Goal: Task Accomplishment & Management: Use online tool/utility

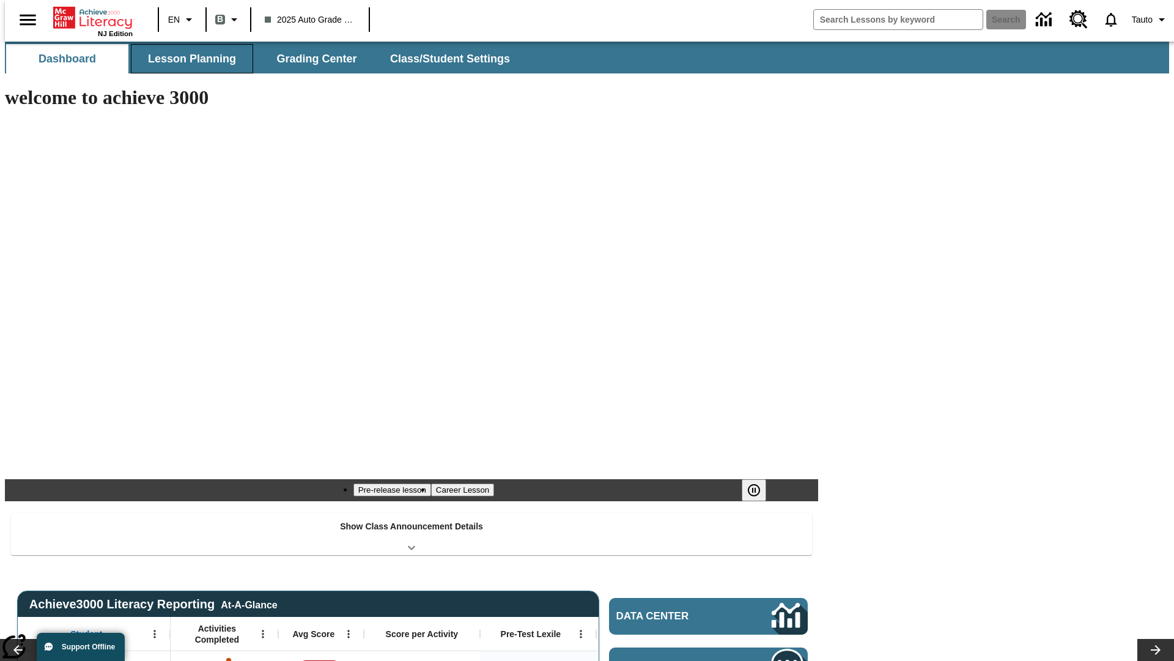
click at [187, 59] on button "Lesson Planning" at bounding box center [192, 58] width 122 height 29
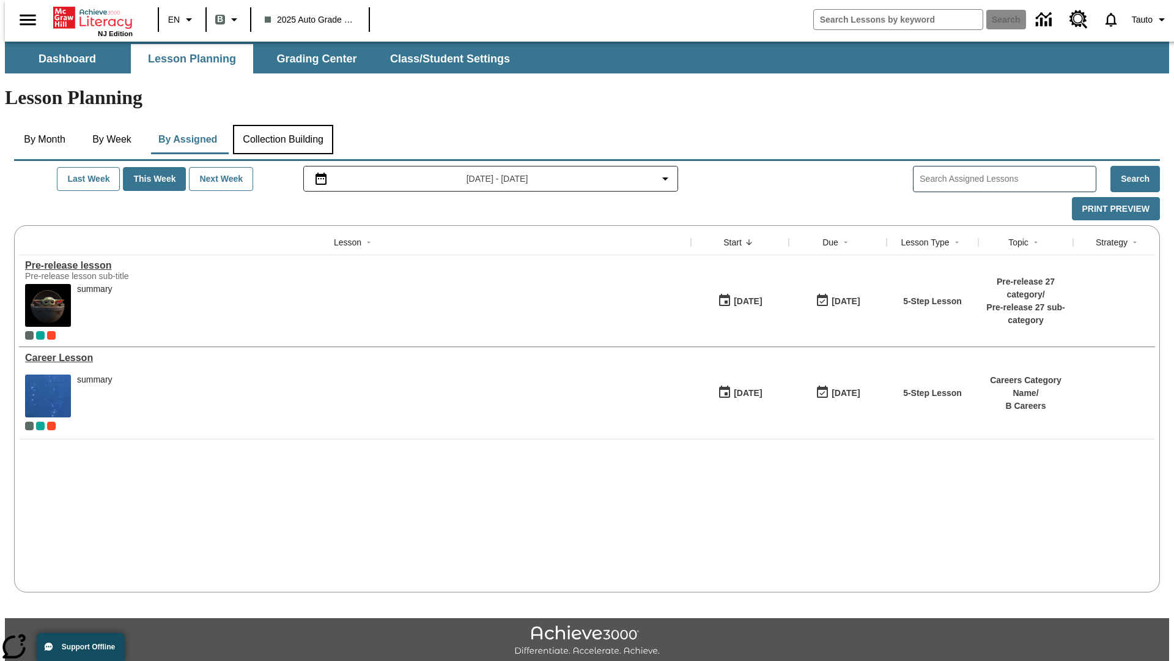
click at [283, 125] on button "Collection Building" at bounding box center [283, 139] width 100 height 29
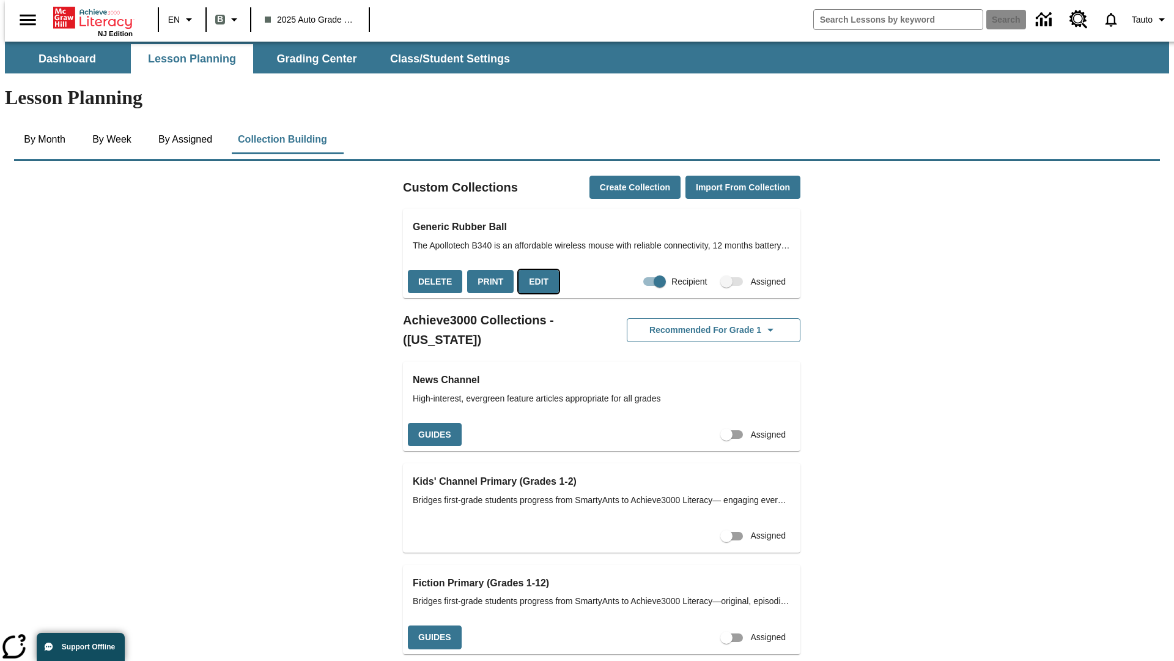
click at [535, 270] on button "Edit" at bounding box center [539, 282] width 40 height 24
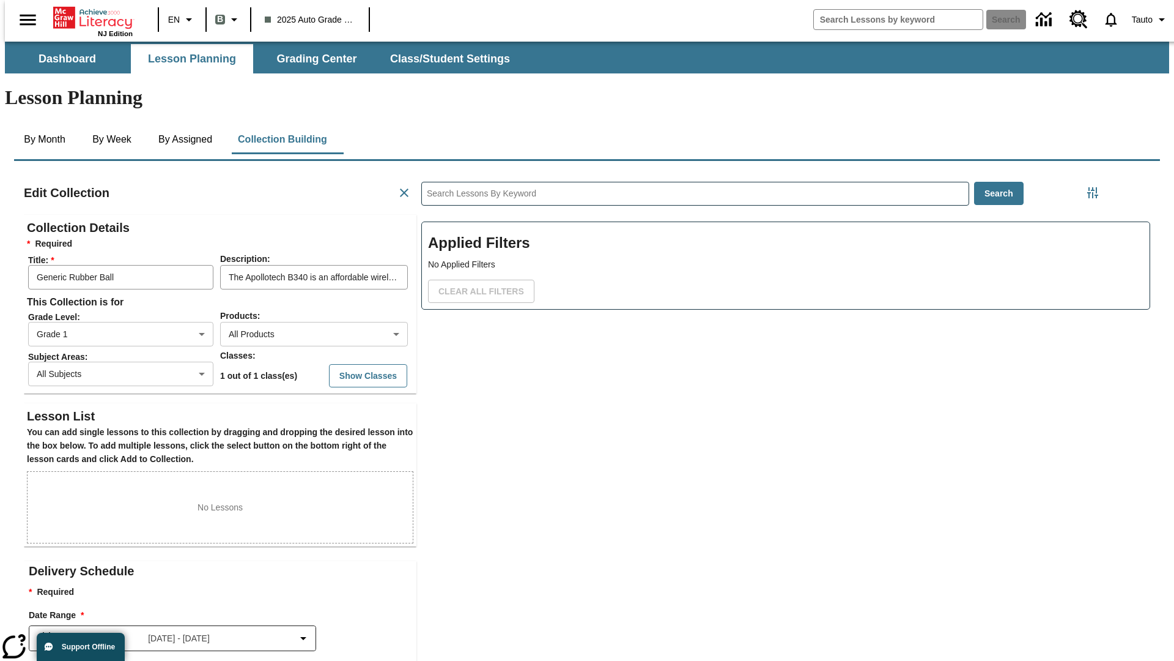
scroll to position [1, 1]
click at [294, 289] on body "Skip to main content NJ Edition EN B 2025 Auto Grade 1 B Search 0 Tauto Dashboa…" at bounding box center [587, 425] width 1165 height 767
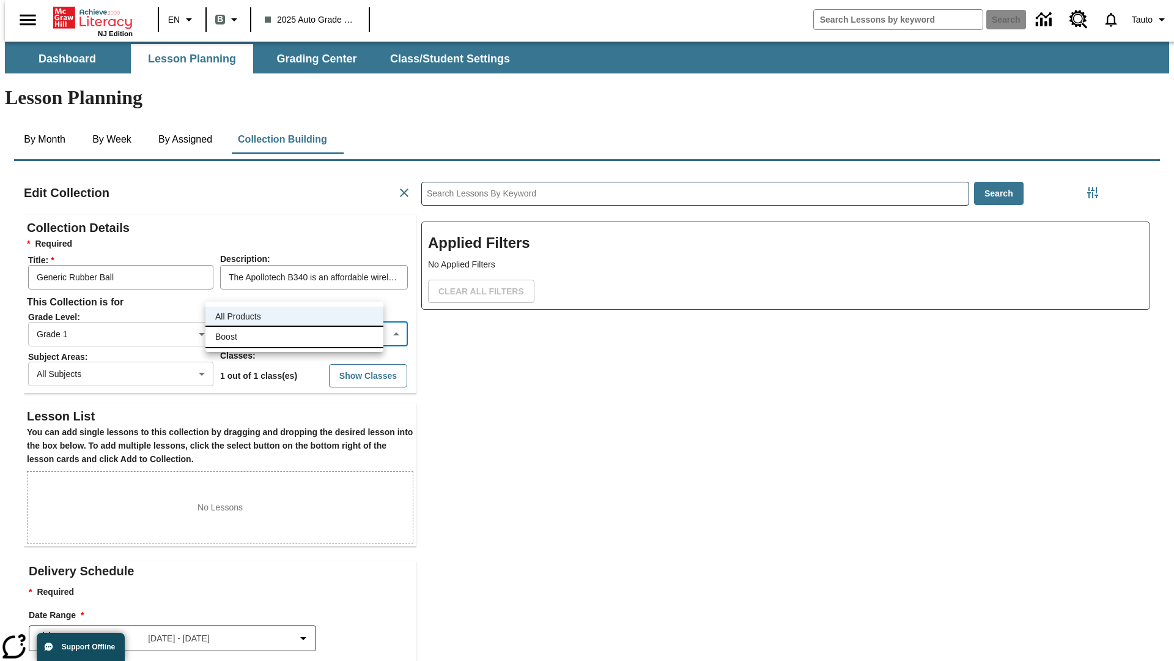
click at [294, 336] on li "Boost" at bounding box center [295, 337] width 178 height 20
type input "12"
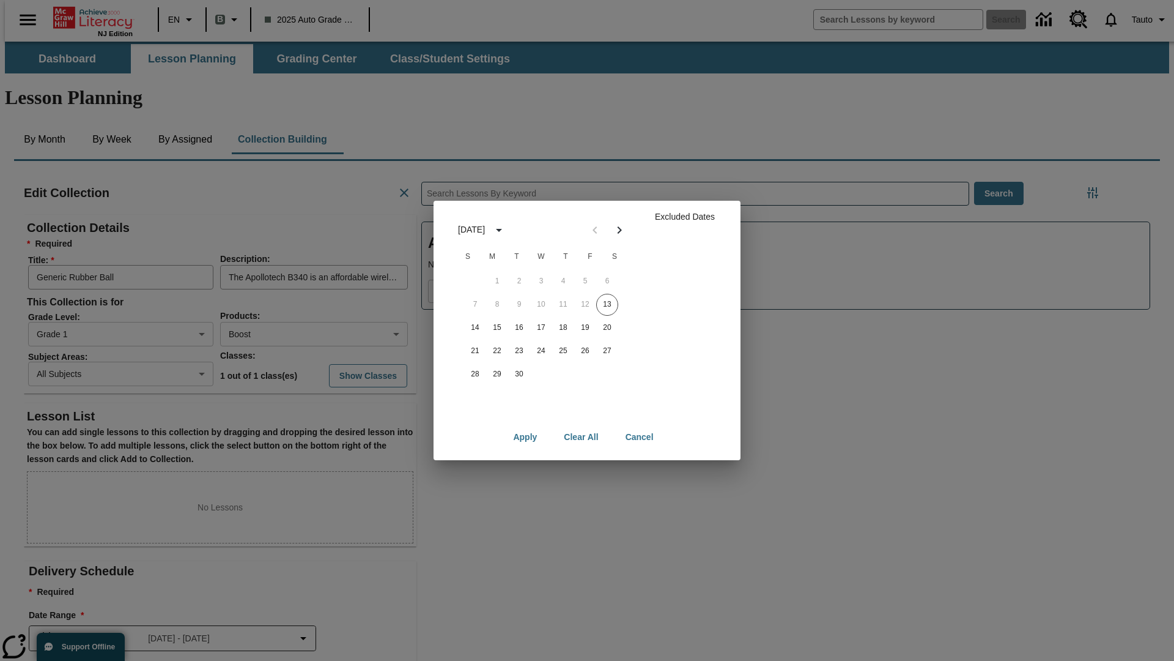
scroll to position [122, 0]
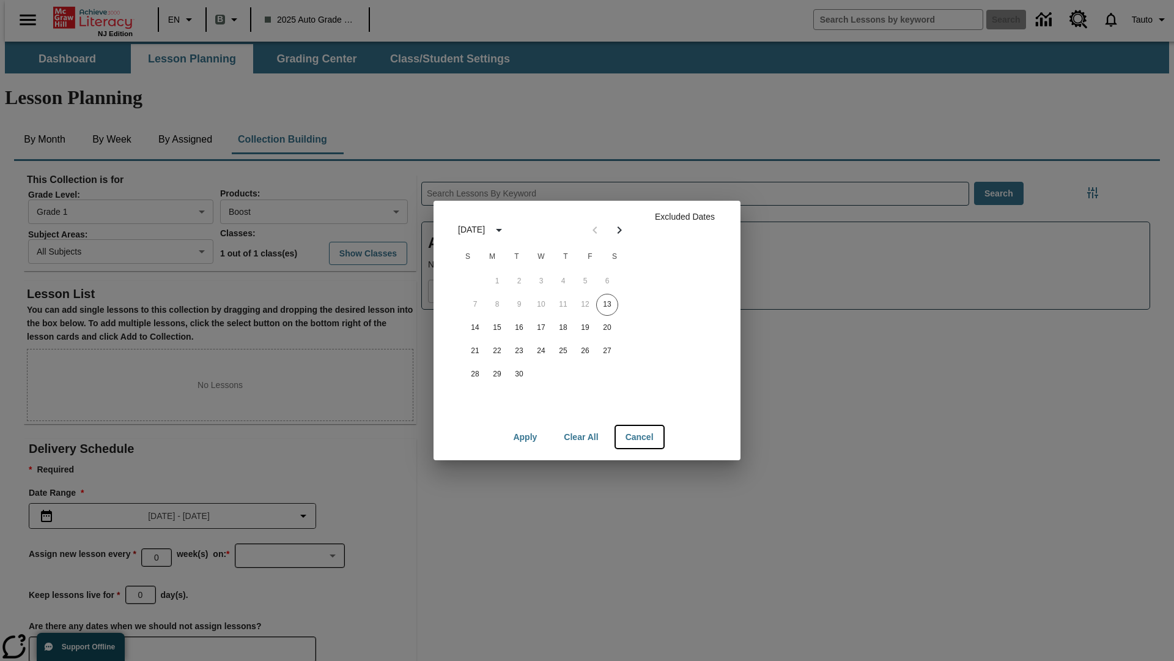
click at [639, 437] on button "Cancel" at bounding box center [640, 437] width 48 height 23
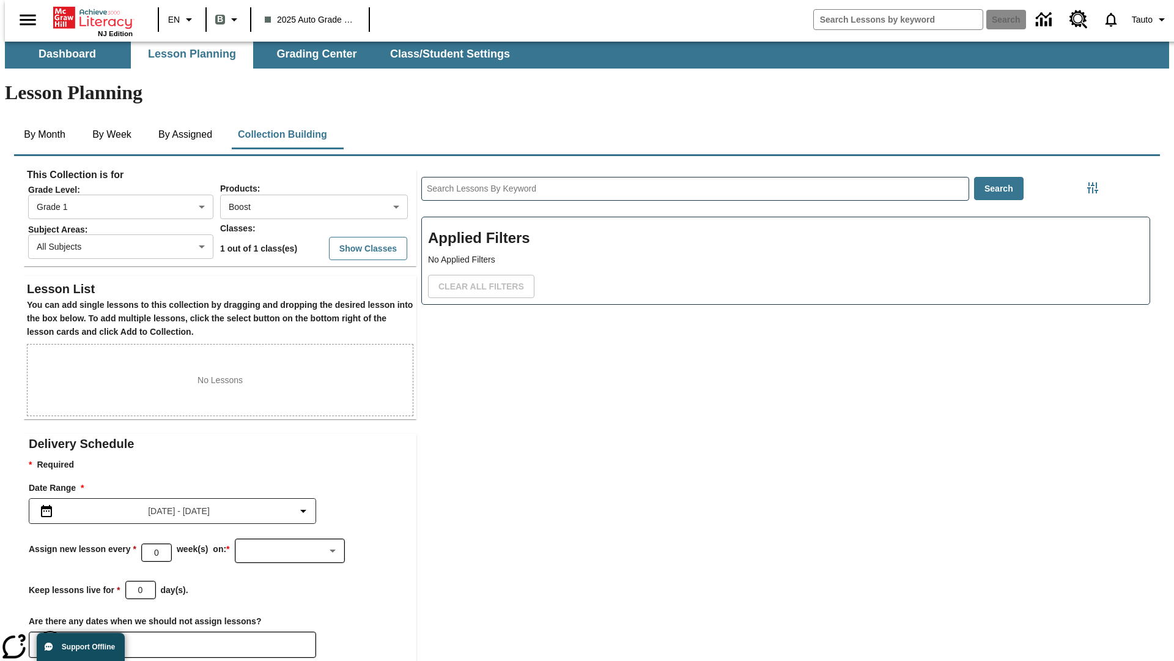
scroll to position [59, 0]
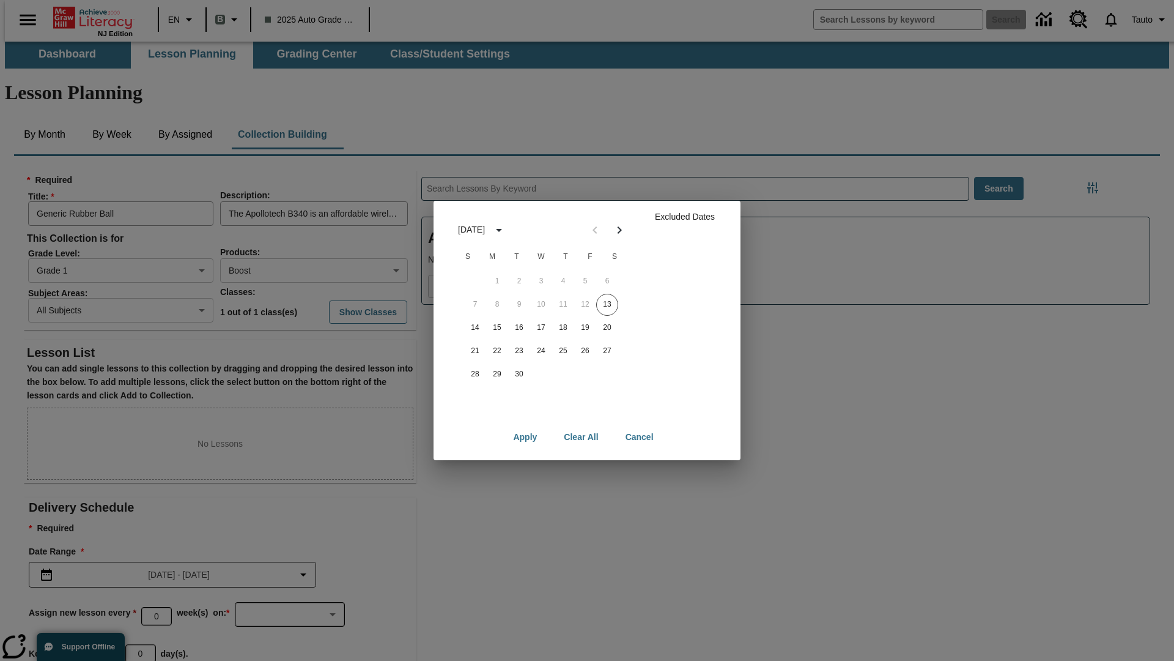
scroll to position [122, 0]
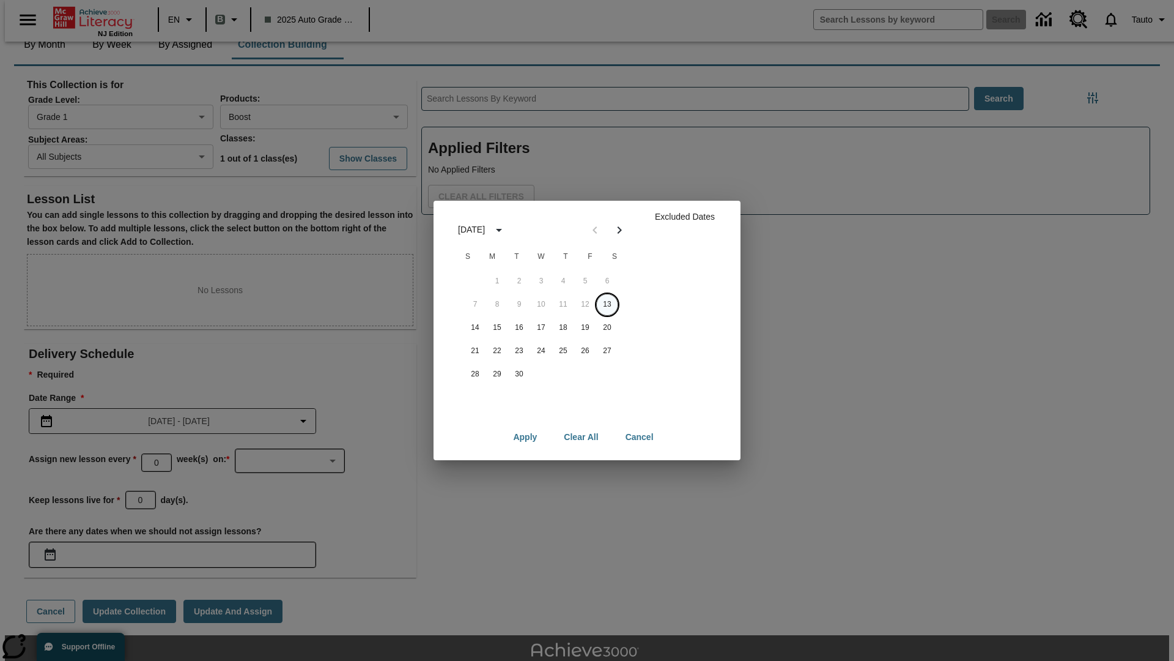
click at [607, 304] on button "13" at bounding box center [607, 305] width 22 height 22
click at [582, 437] on button "Clear All" at bounding box center [581, 437] width 54 height 23
click at [607, 304] on button "13" at bounding box center [607, 305] width 22 height 22
